Goal: Task Accomplishment & Management: Use online tool/utility

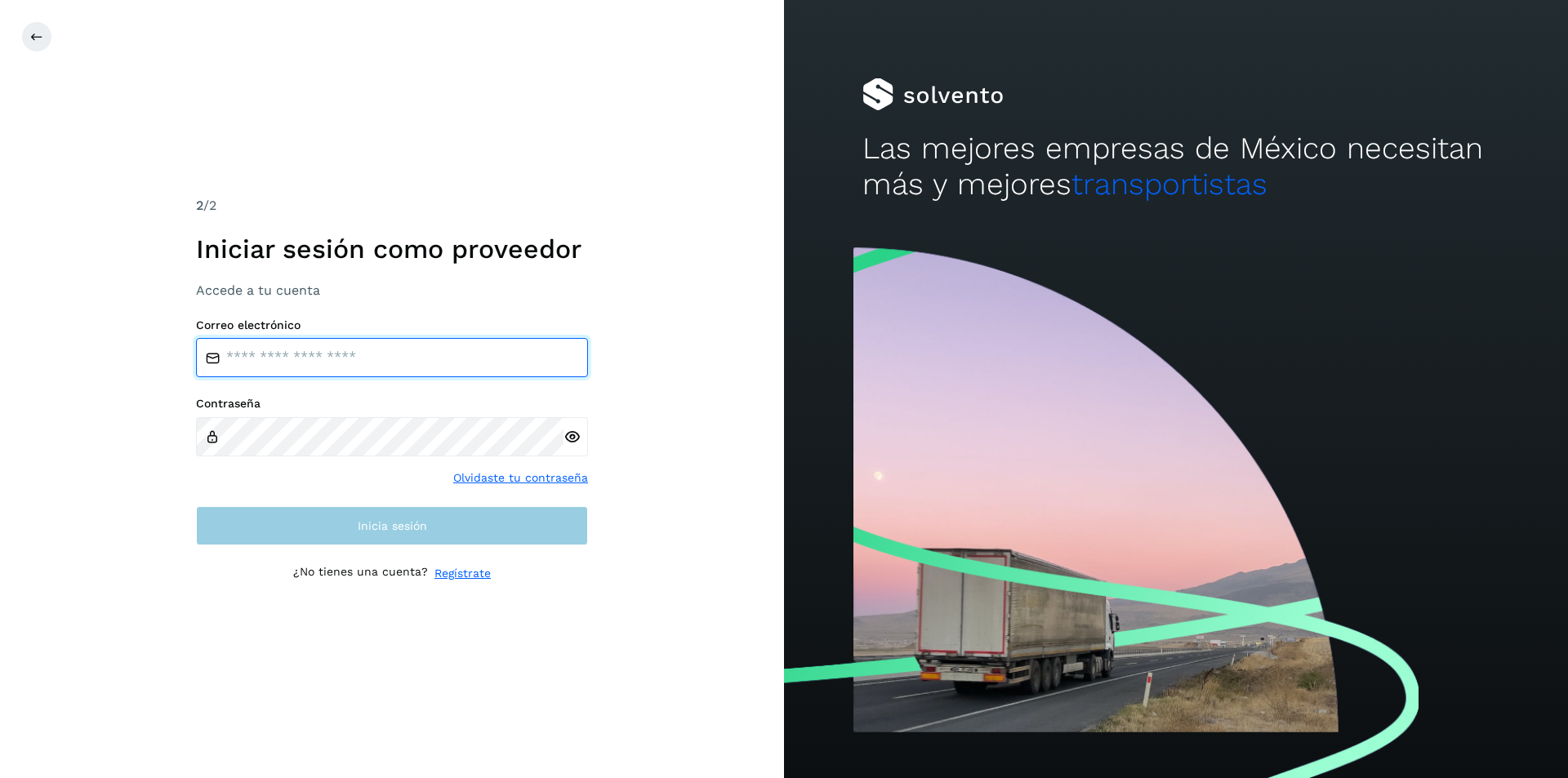
type input "**********"
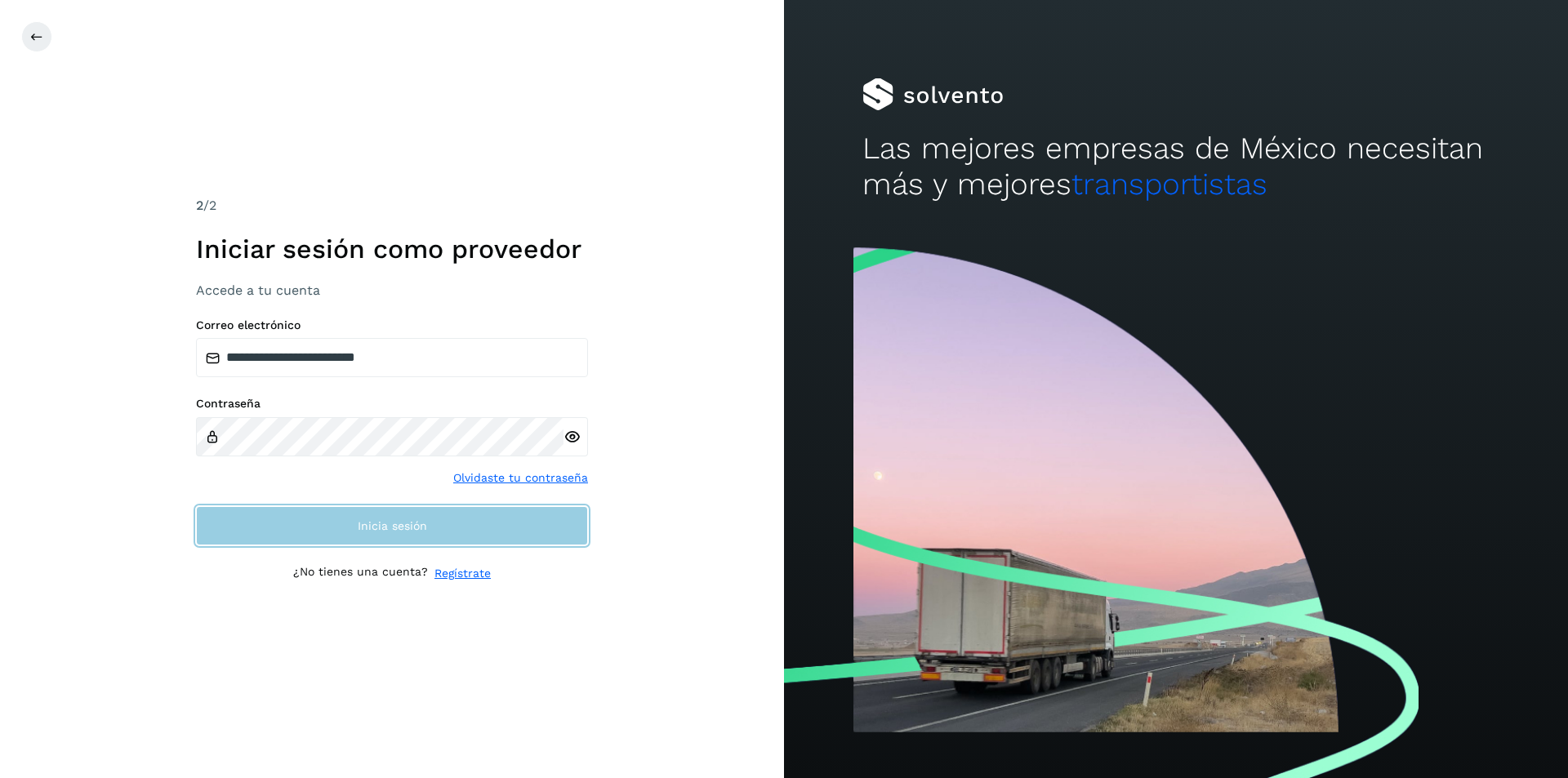
click at [313, 534] on button "Inicia sesión" at bounding box center [392, 526] width 392 height 39
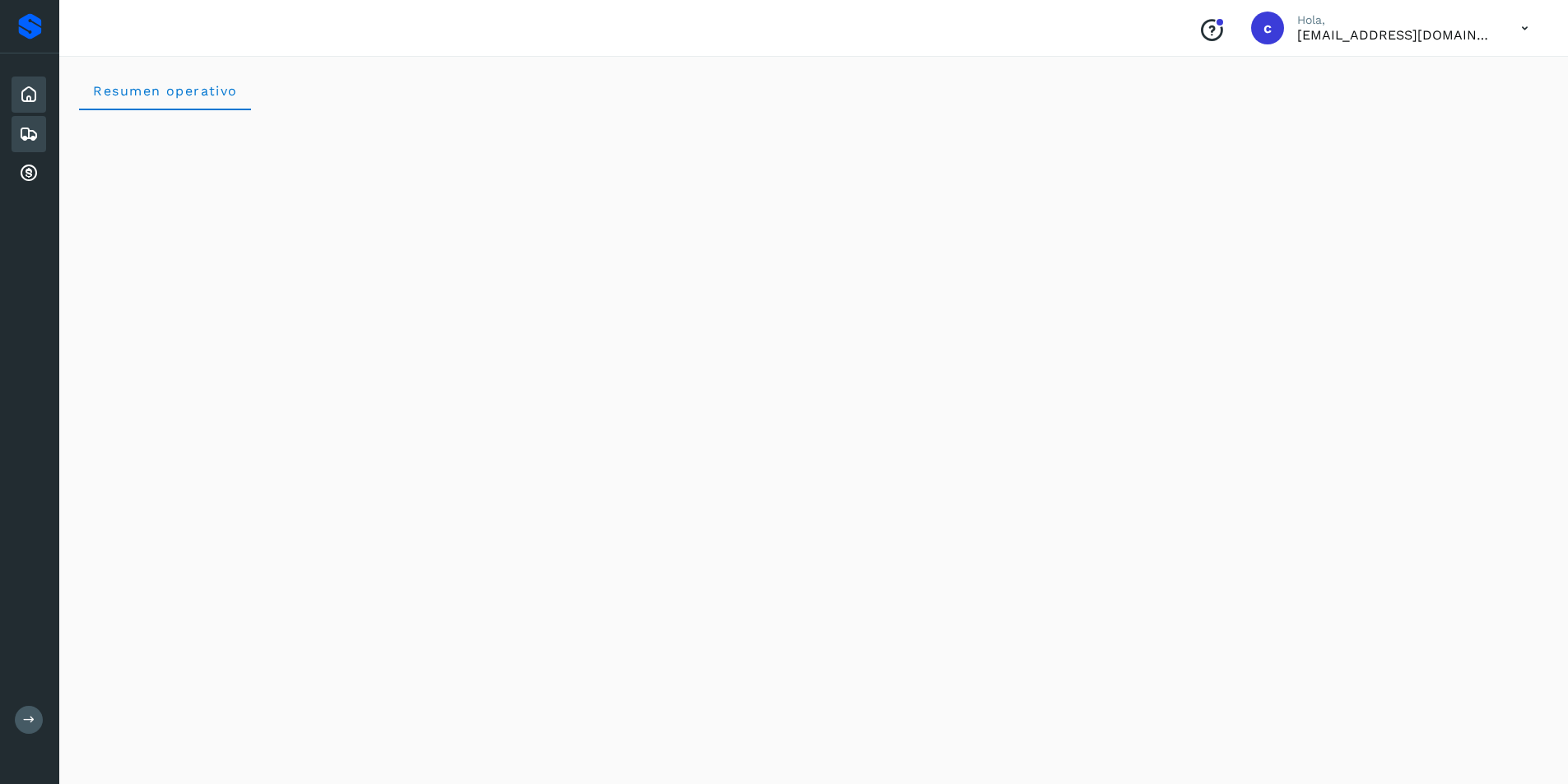
click at [23, 129] on icon at bounding box center [29, 134] width 20 height 20
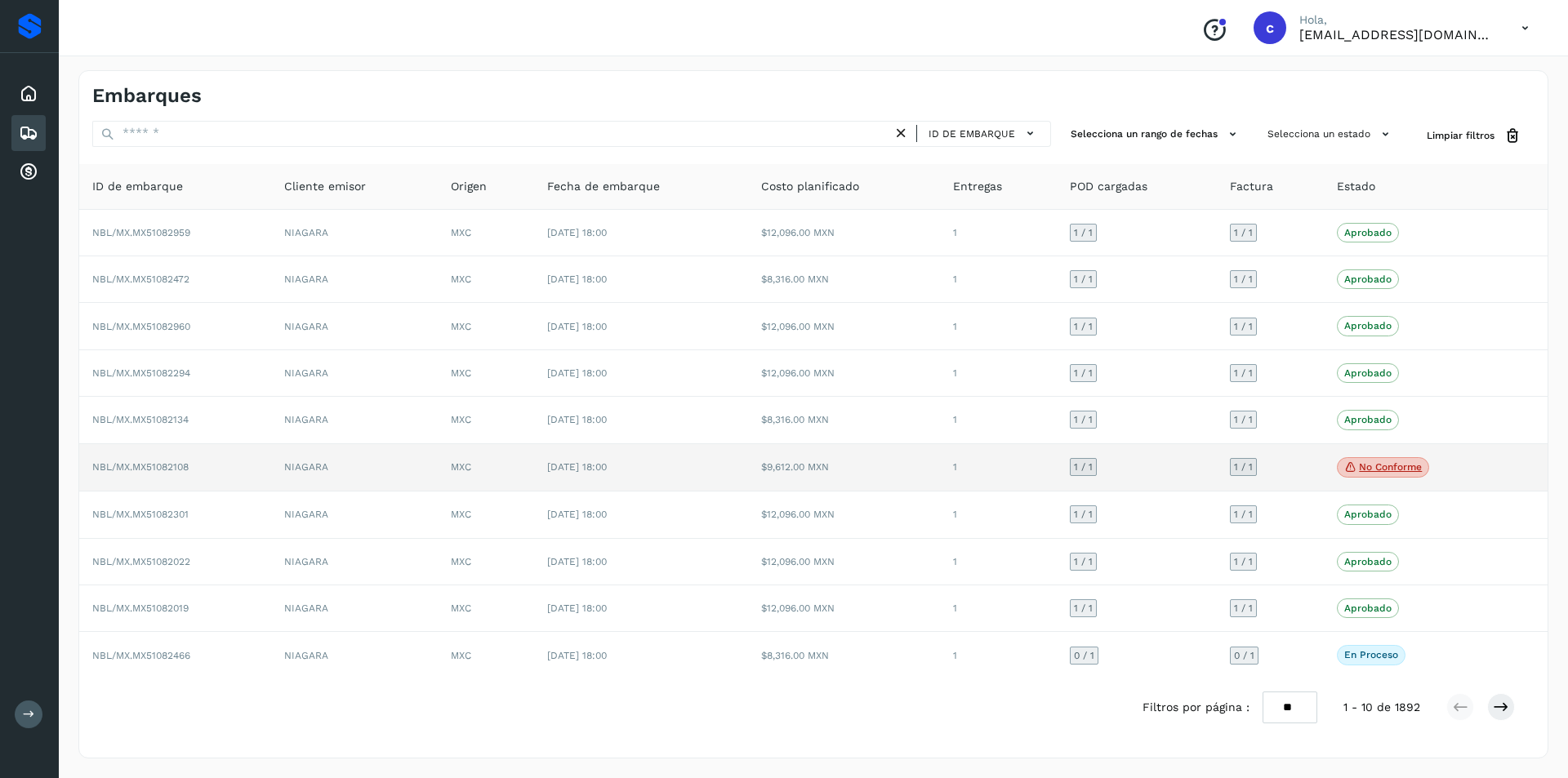
click at [1400, 462] on p "No conforme" at bounding box center [1390, 467] width 63 height 12
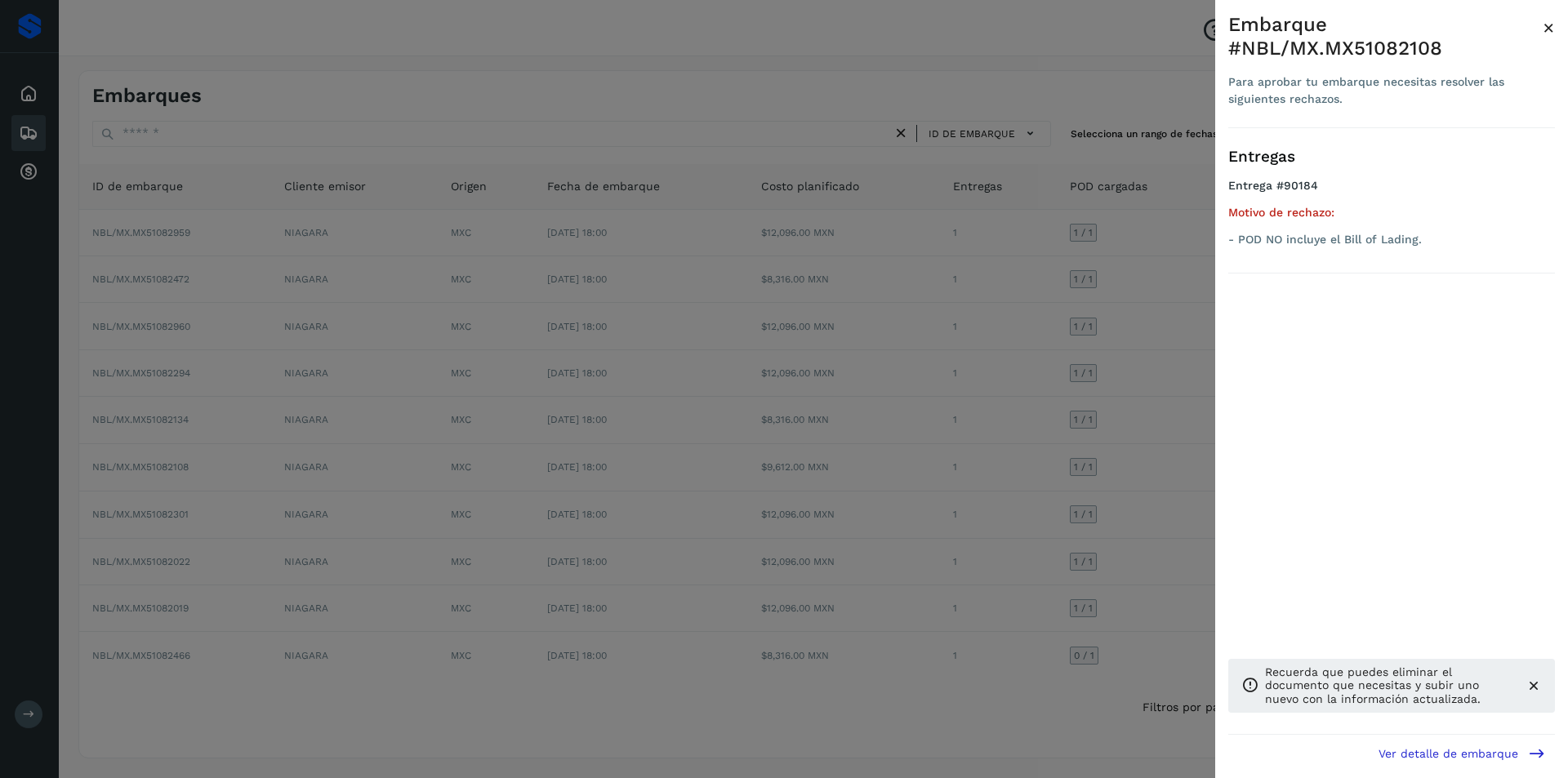
click at [982, 428] on div at bounding box center [784, 389] width 1568 height 778
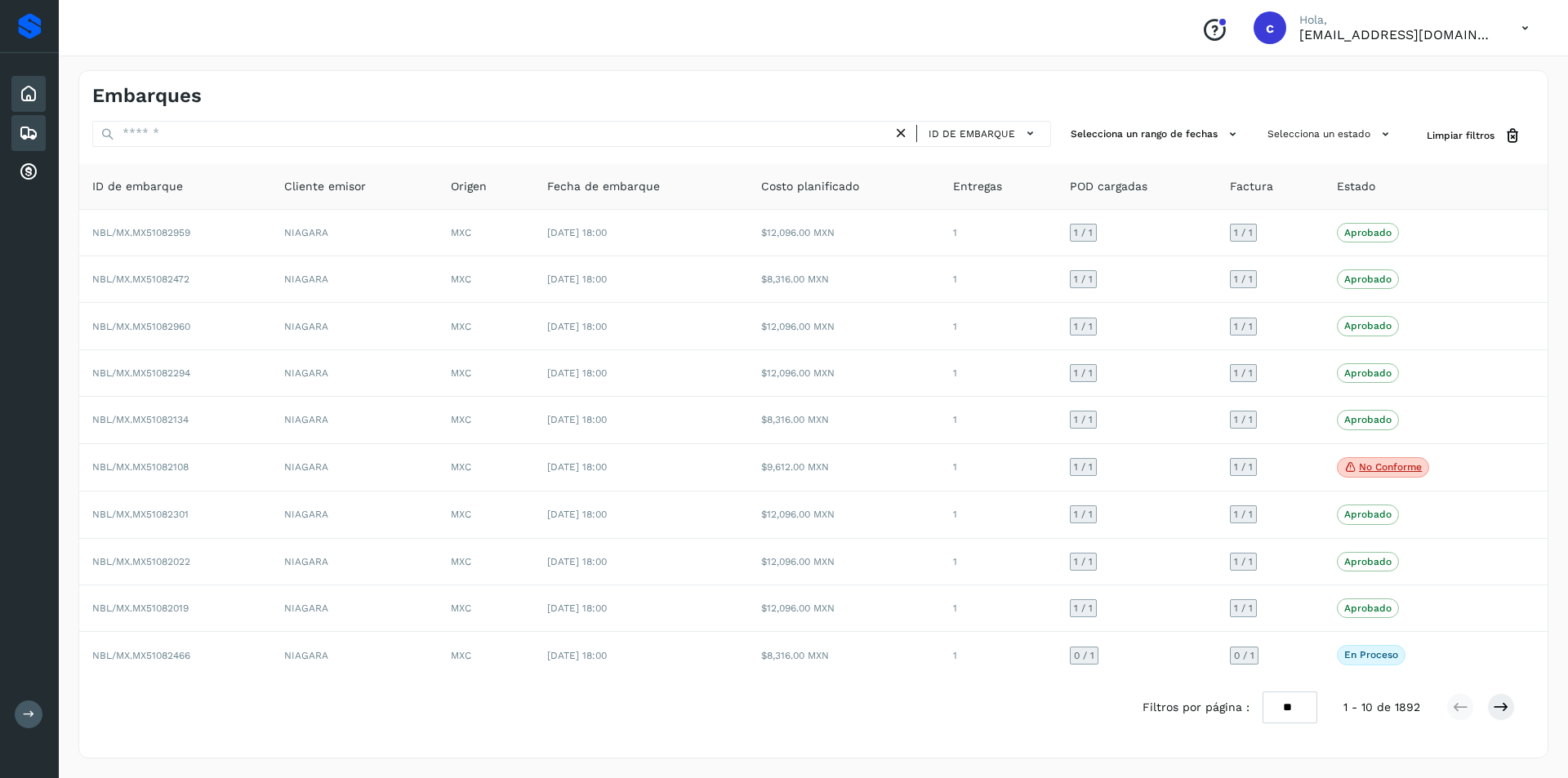
click at [41, 92] on div "Inicio" at bounding box center [28, 93] width 34 height 36
